Goal: Information Seeking & Learning: Understand process/instructions

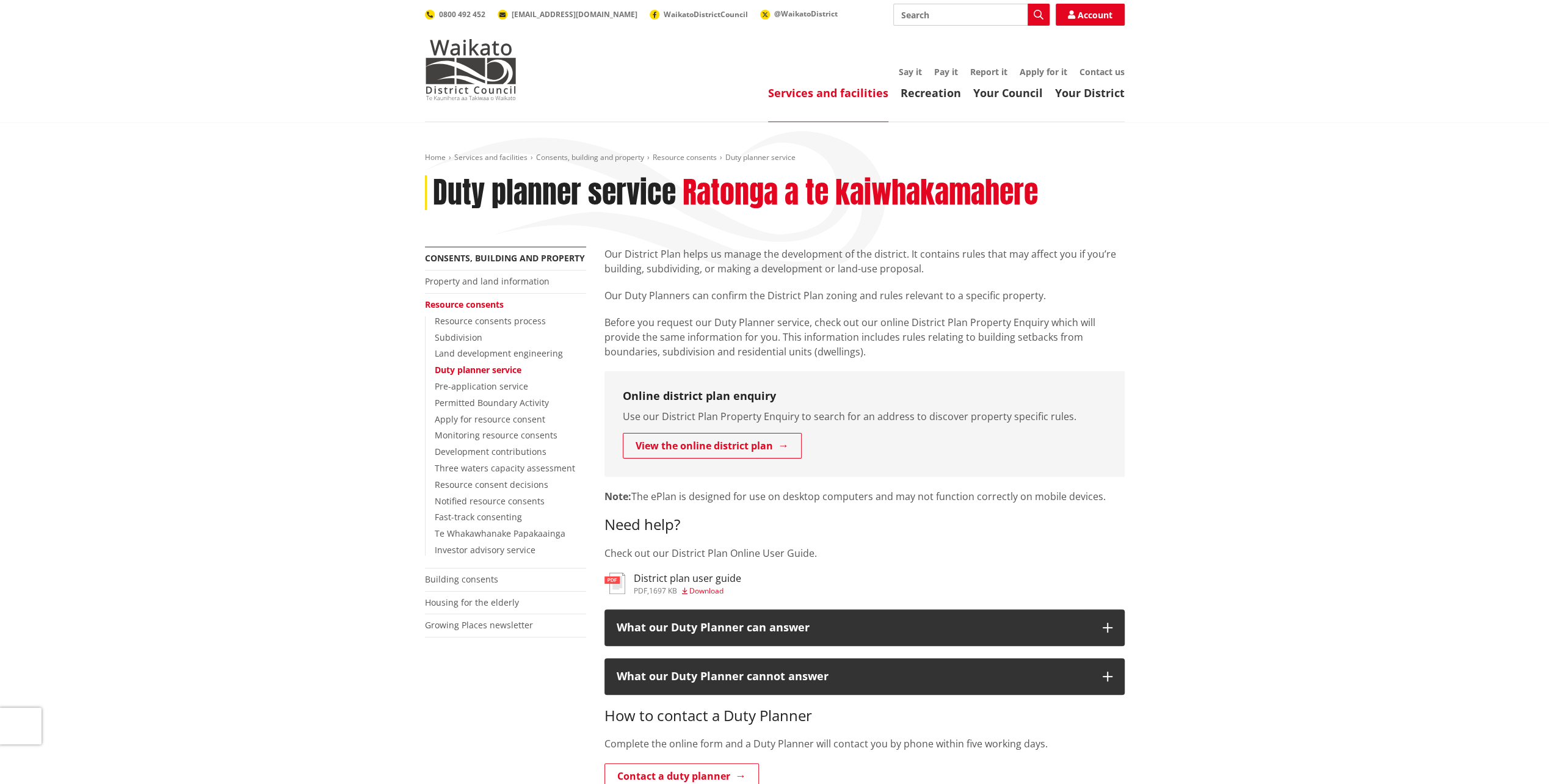
click at [723, 298] on p "Our Duty Planners can confirm the District Plan zoning and rules relevant to a …" at bounding box center [865, 295] width 520 height 15
click at [385, 61] on header "Toggle search Toggle navigation Services and facilities Recreation Your Council…" at bounding box center [774, 61] width 1549 height 122
click at [468, 65] on img at bounding box center [470, 69] width 92 height 61
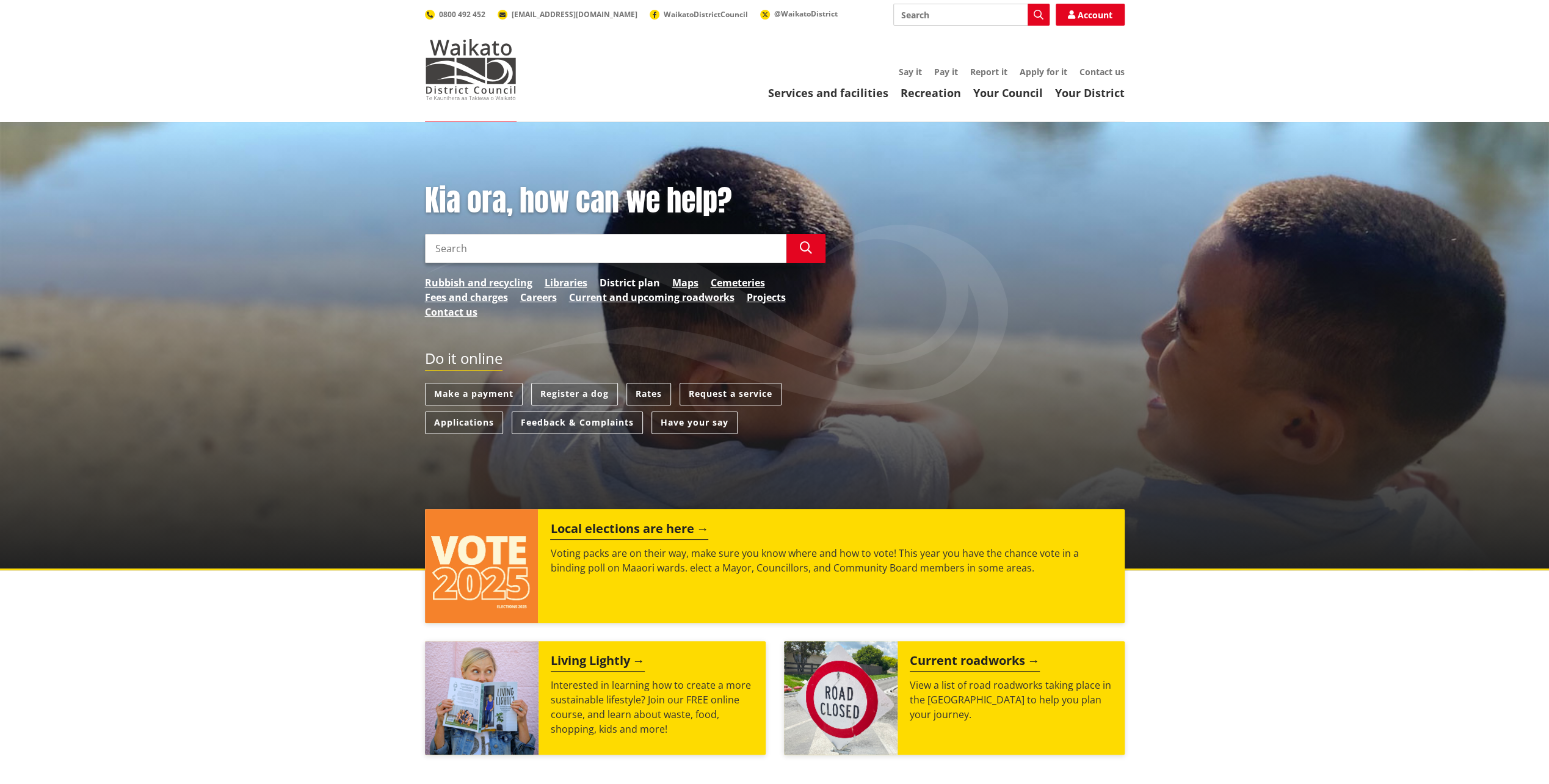
click at [607, 275] on link "District plan" at bounding box center [630, 282] width 61 height 15
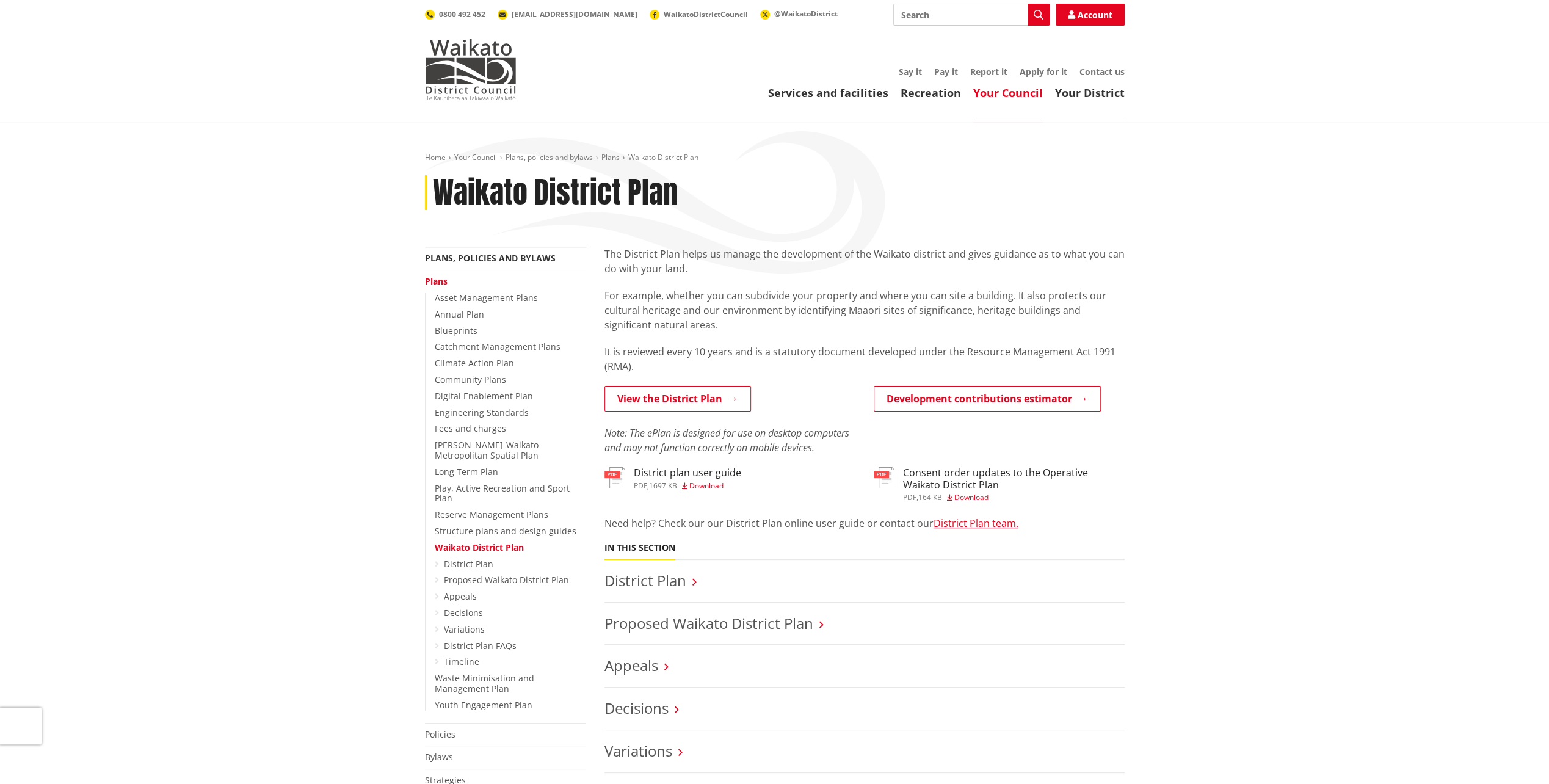
click at [1234, 315] on div "Home Your Council Plans, policies and bylaws Plans [GEOGRAPHIC_DATA] Plan [GEOG…" at bounding box center [774, 587] width 1549 height 929
click at [990, 404] on link "Development contributions estimator" at bounding box center [987, 398] width 228 height 26
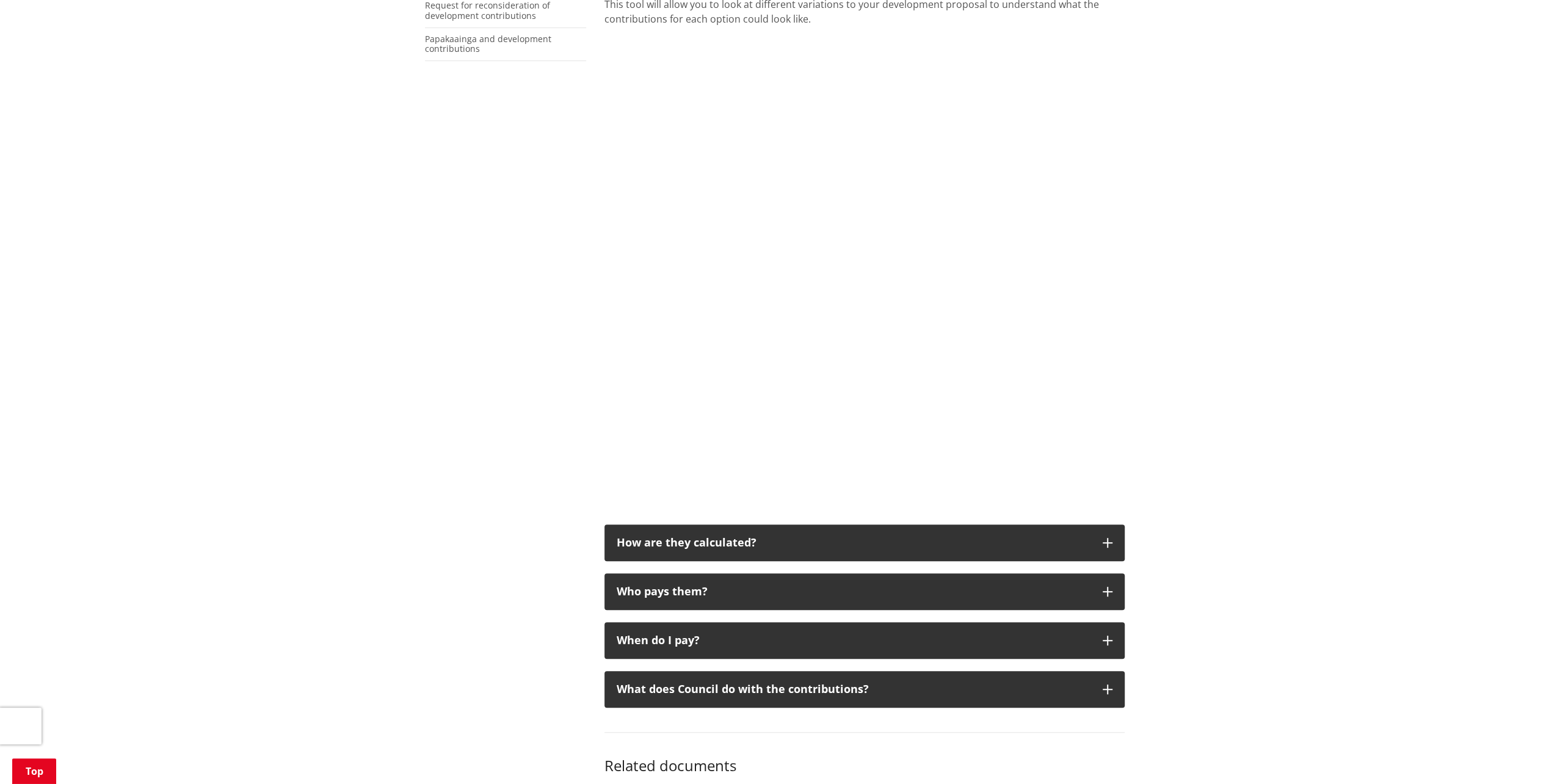
scroll to position [427, 0]
